Goal: Information Seeking & Learning: Learn about a topic

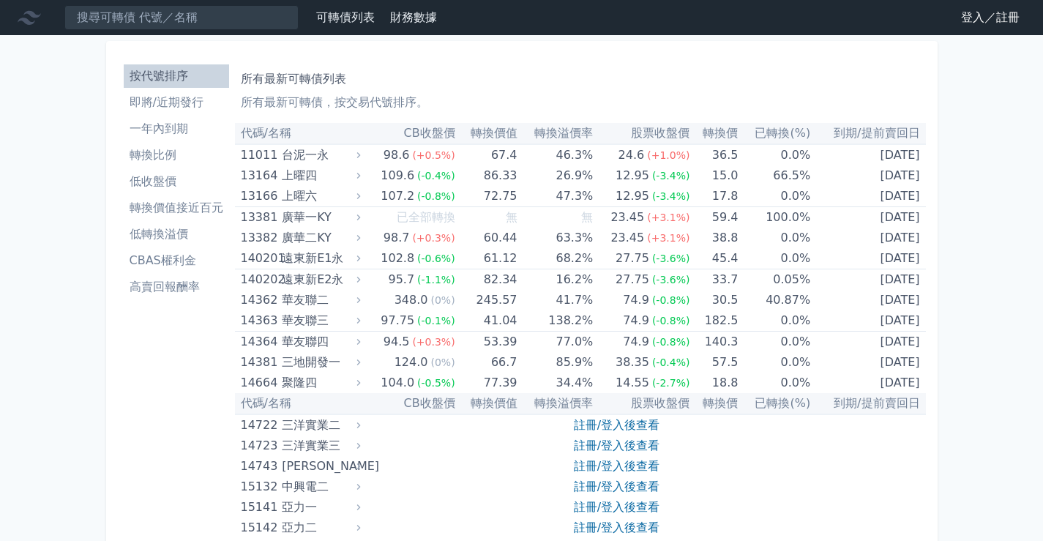
click at [975, 20] on link "登入／註冊" at bounding box center [990, 17] width 82 height 23
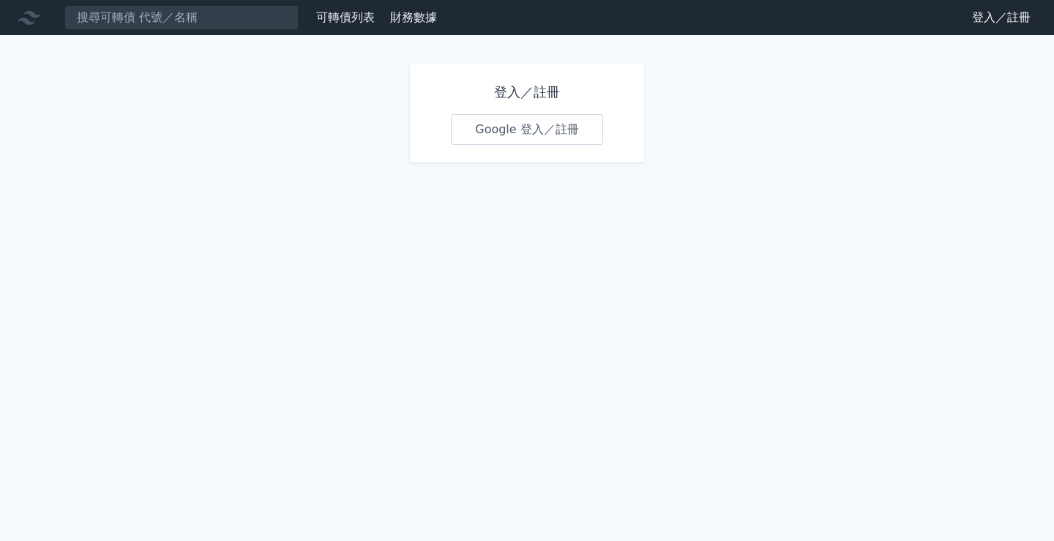
click at [561, 127] on link "Google 登入／註冊" at bounding box center [527, 129] width 152 height 31
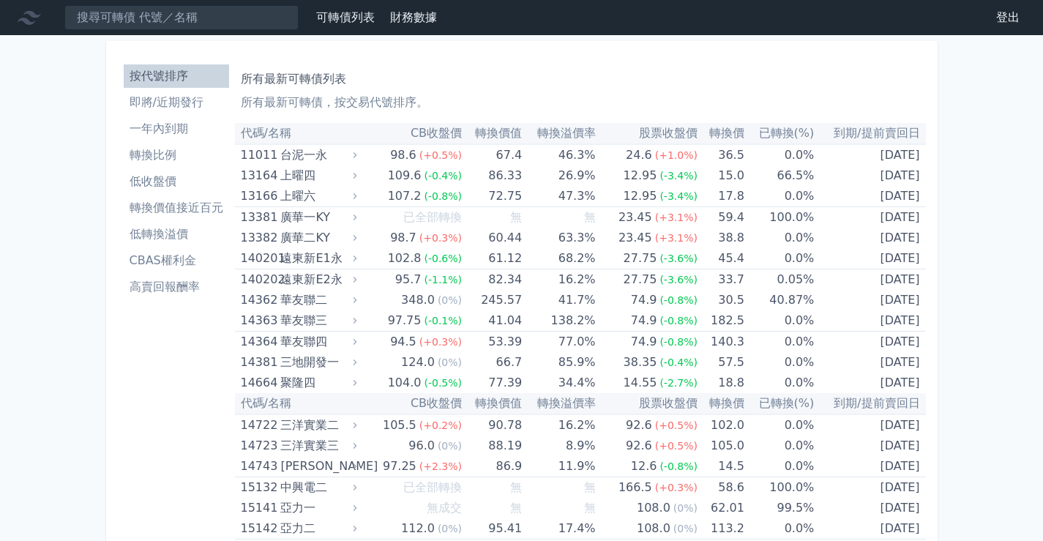
click at [628, 78] on h1 "所有最新可轉債列表" at bounding box center [580, 79] width 679 height 18
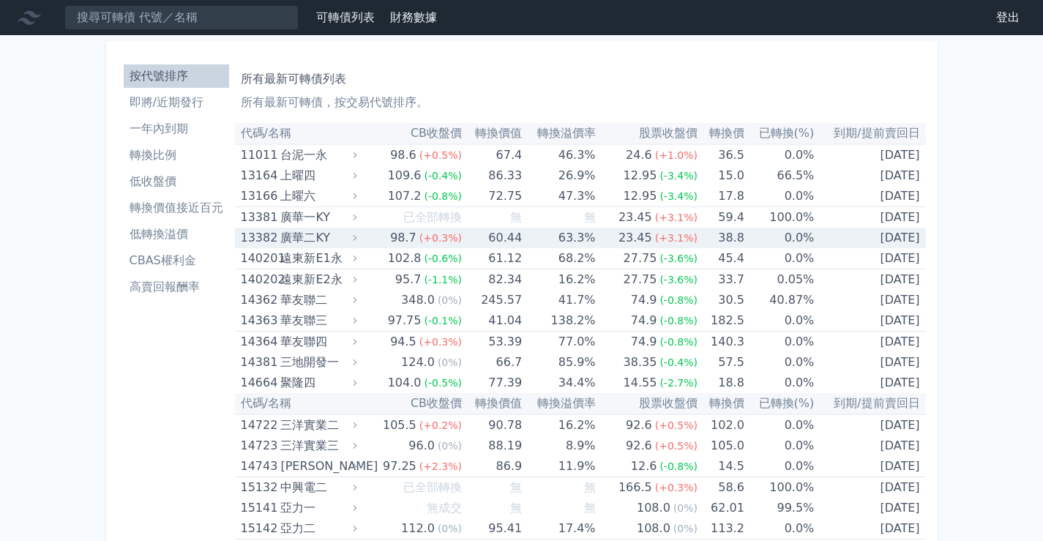
click at [296, 237] on div "廣華二KY" at bounding box center [316, 238] width 73 height 20
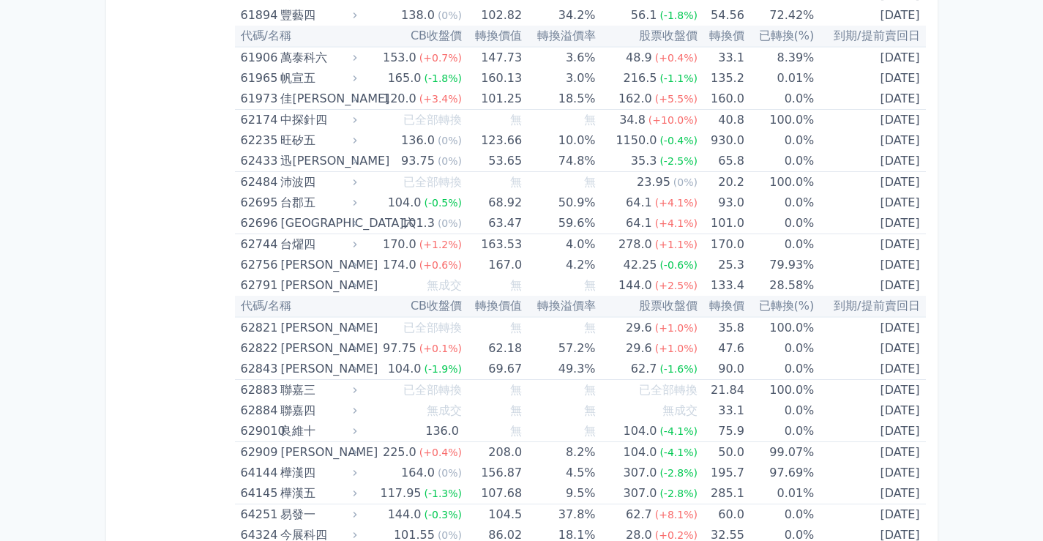
scroll to position [6512, 0]
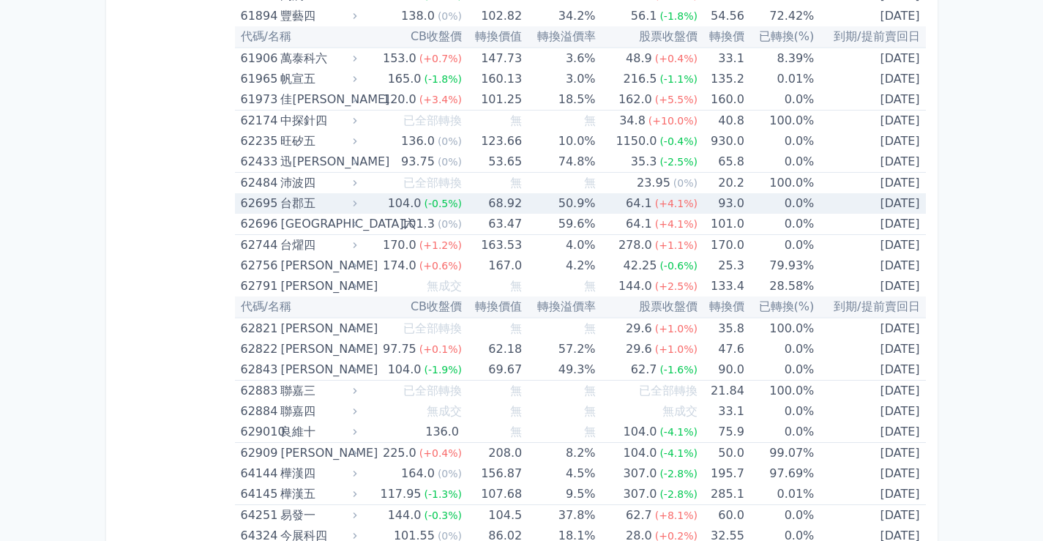
click at [297, 206] on div "台郡五" at bounding box center [316, 203] width 73 height 20
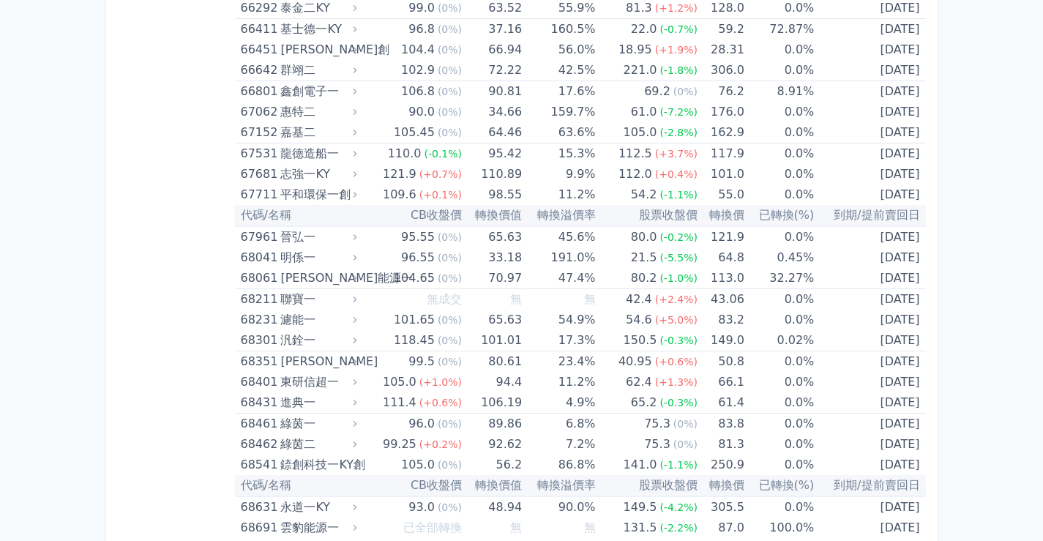
scroll to position [8348, 0]
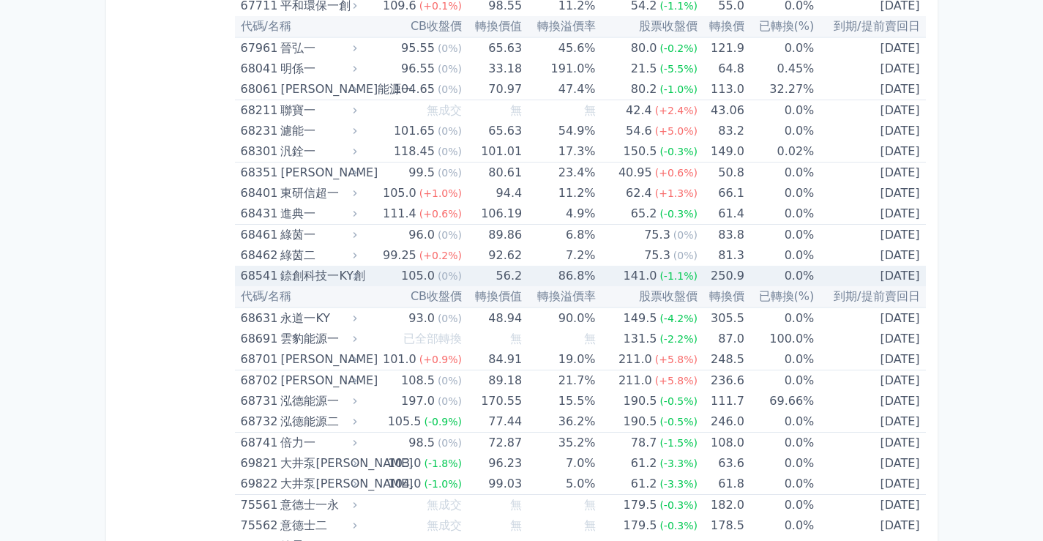
click at [348, 274] on div "錼創科技一KY創" at bounding box center [316, 276] width 73 height 20
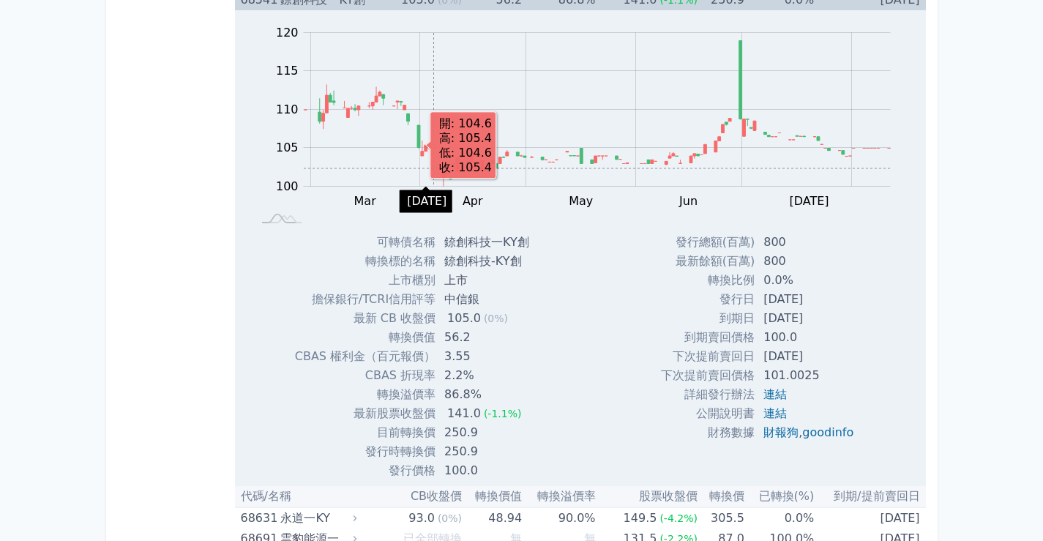
scroll to position [8641, 0]
